Goal: Communication & Community: Answer question/provide support

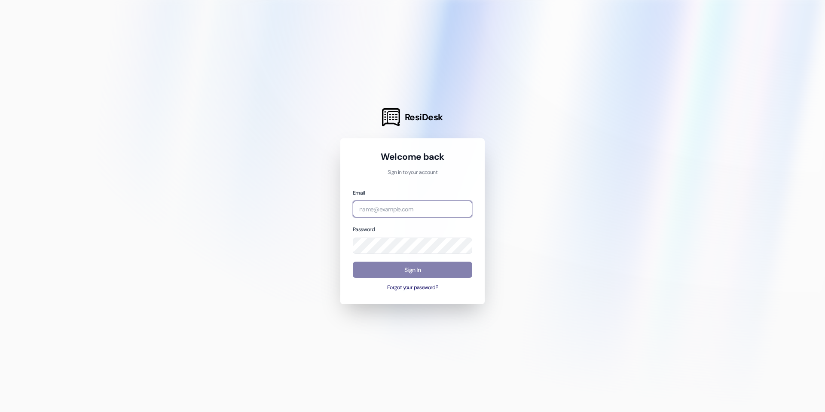
type input "miriam.m@westlandreg.com"
click at [347, 217] on div "Welcome back Sign in to your account Email miriam.m@westlandreg.com Password Si…" at bounding box center [412, 221] width 144 height 166
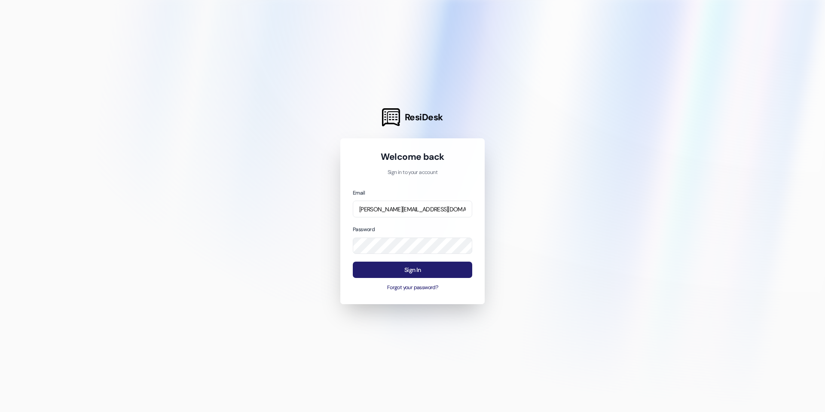
click at [369, 266] on button "Sign In" at bounding box center [412, 270] width 119 height 17
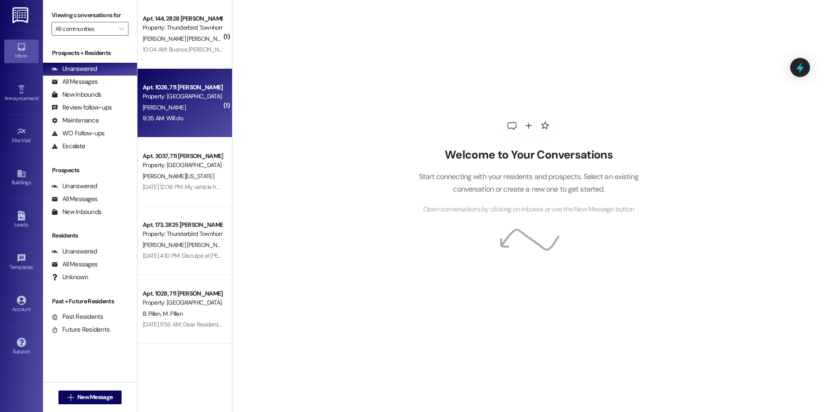
click at [187, 75] on div "Apt. 1026, 711 [PERSON_NAME] D Property: [GEOGRAPHIC_DATA] (4027) [PERSON_NAME]…" at bounding box center [185, 103] width 95 height 69
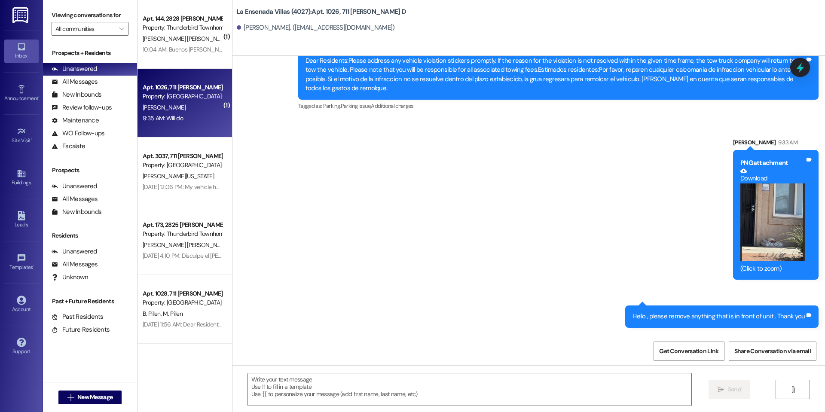
scroll to position [275, 0]
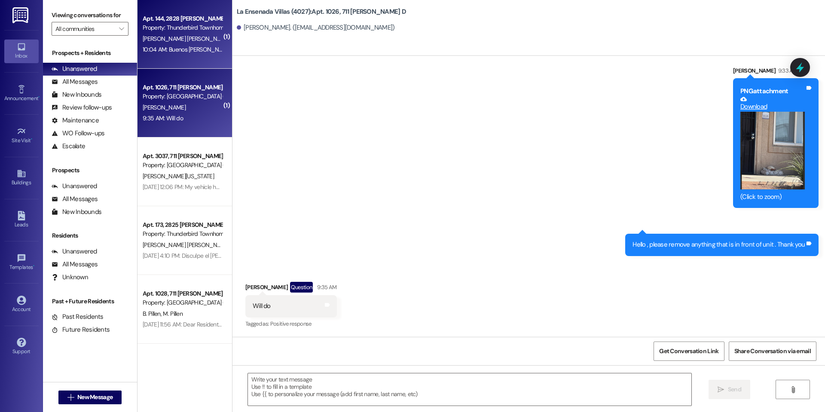
click at [196, 35] on div "[PERSON_NAME] [PERSON_NAME]" at bounding box center [182, 39] width 81 height 11
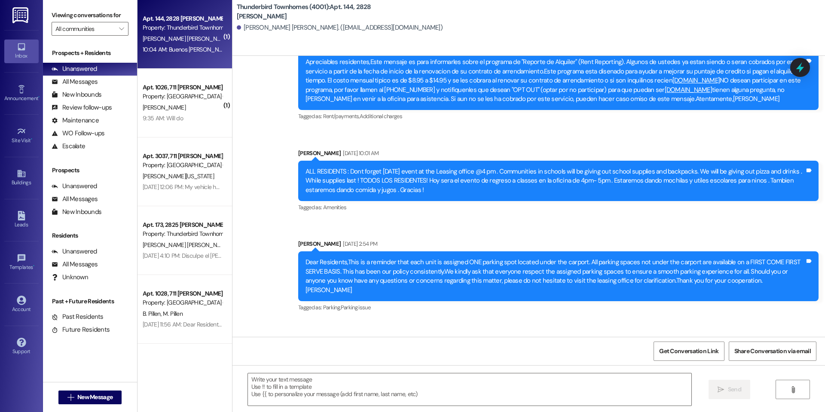
scroll to position [5340, 0]
